Goal: Browse casually

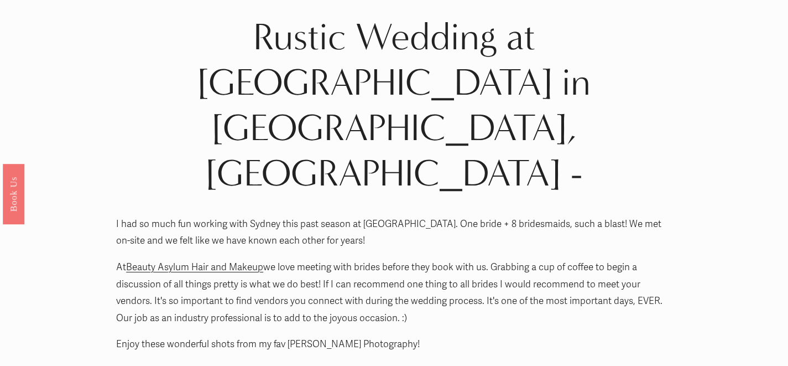
scroll to position [15, 0]
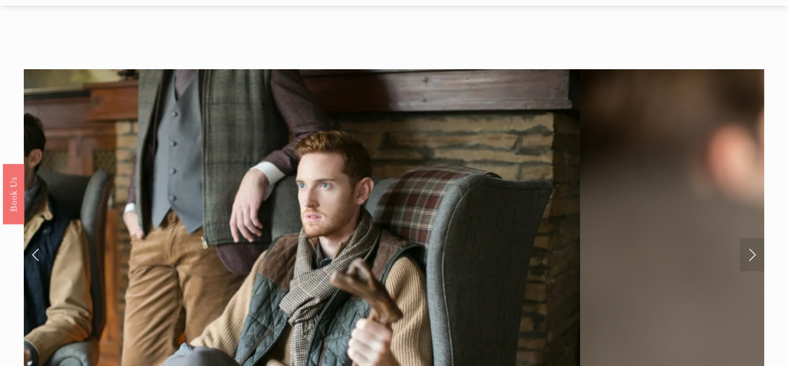
scroll to position [23, 0]
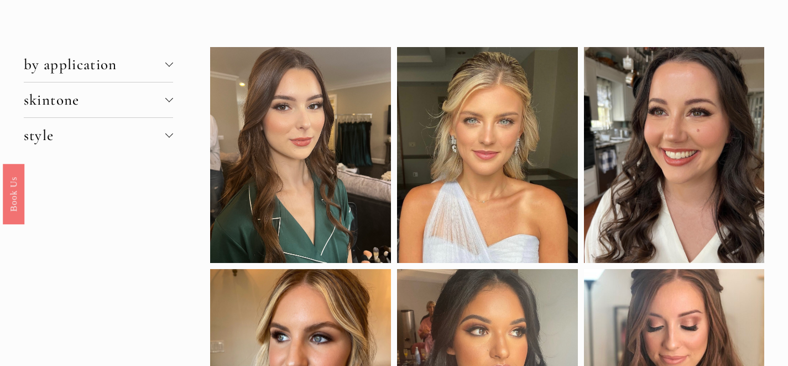
scroll to position [25, 0]
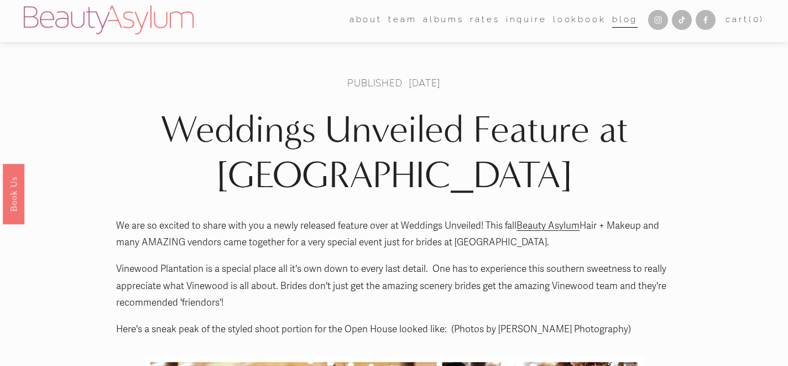
scroll to position [1, 0]
